Goal: Task Accomplishment & Management: Use online tool/utility

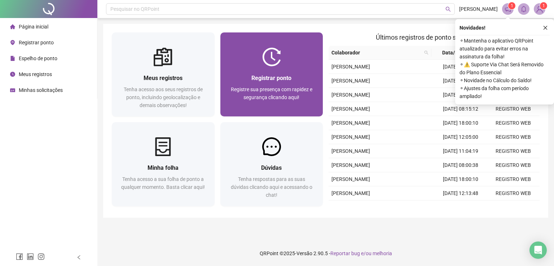
click at [271, 82] on div "Registrar ponto" at bounding box center [272, 78] width 86 height 9
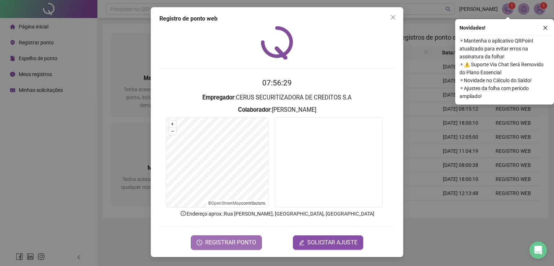
click at [226, 244] on span "REGISTRAR PONTO" at bounding box center [230, 243] width 51 height 9
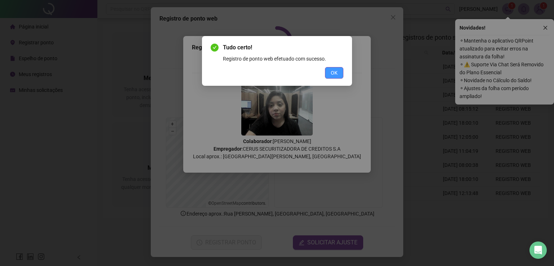
click at [335, 73] on span "OK" at bounding box center [334, 73] width 7 height 8
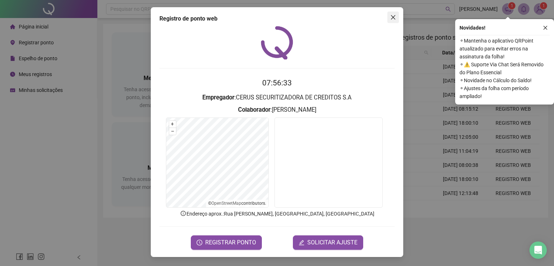
click at [395, 21] on button "Close" at bounding box center [394, 18] width 12 height 12
